Goal: Information Seeking & Learning: Learn about a topic

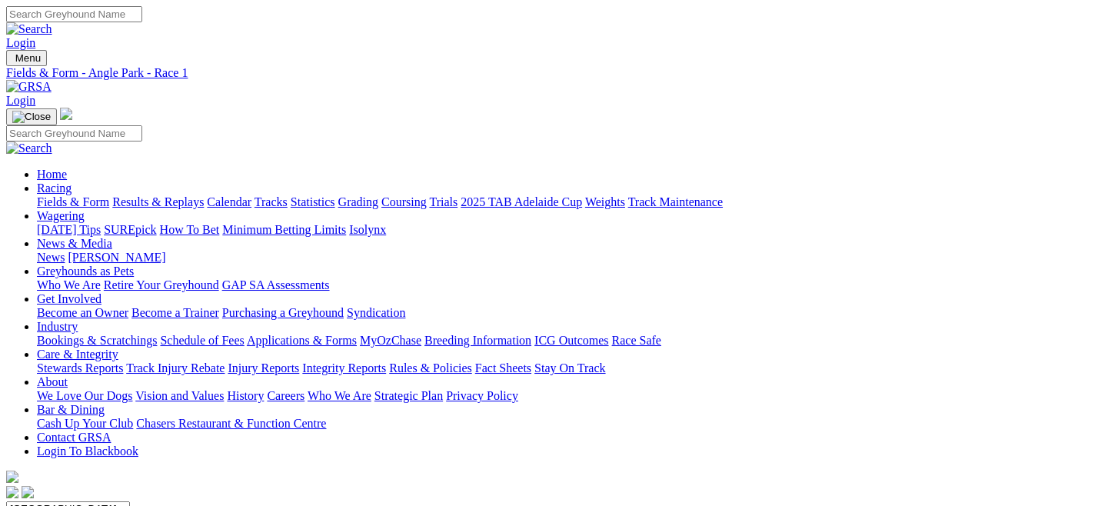
click at [69, 195] on link "Fields & Form" at bounding box center [73, 201] width 72 height 13
click at [130, 501] on select "South Australia New South Wales Northern Territory Queensland Tasmania Victoria…" at bounding box center [68, 508] width 124 height 15
select select "QLD"
click at [72, 501] on select "South Australia New South Wales Northern Territory Queensland Tasmania Victoria…" at bounding box center [68, 508] width 124 height 15
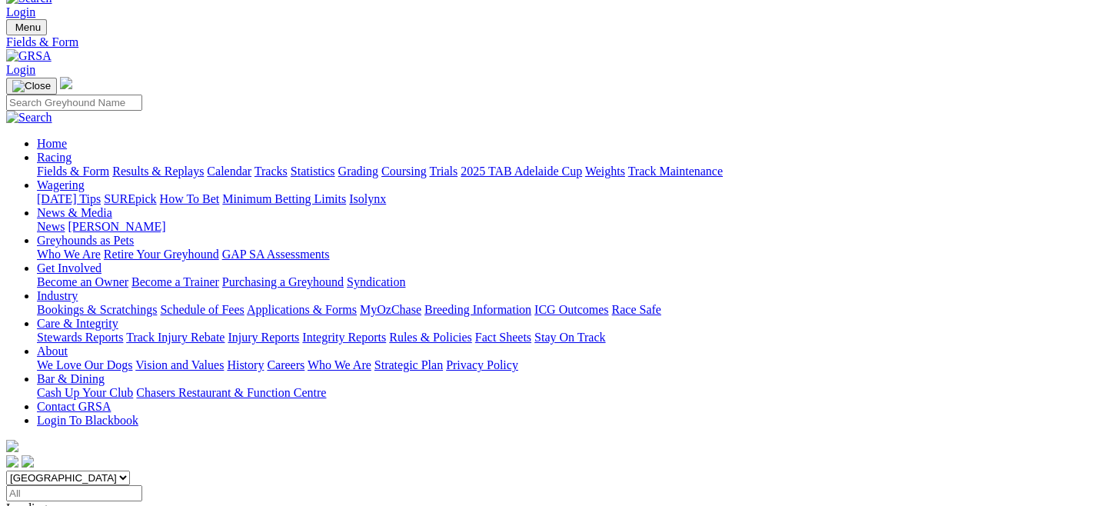
scroll to position [55, 0]
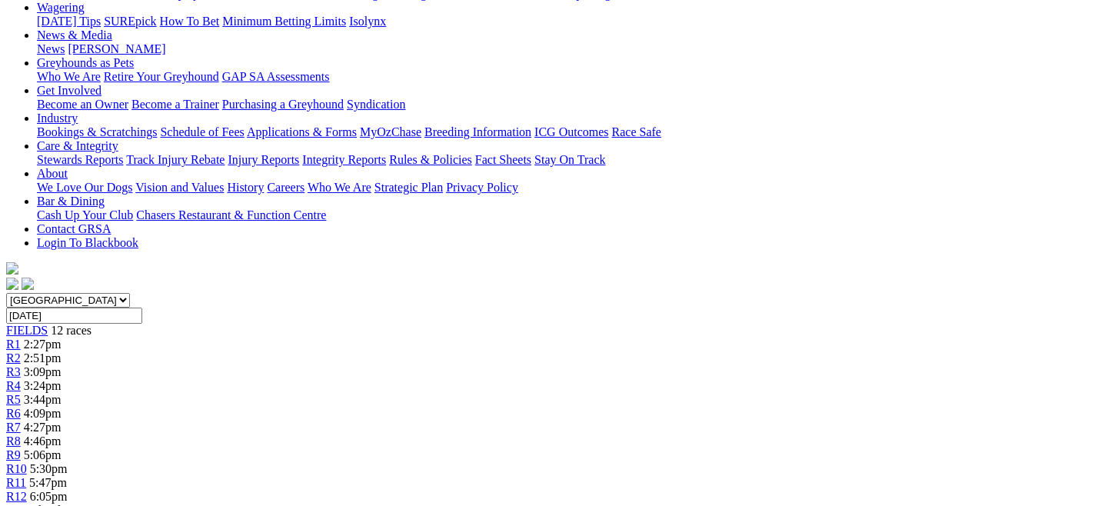
scroll to position [13, 0]
